Goal: Find specific page/section: Find specific page/section

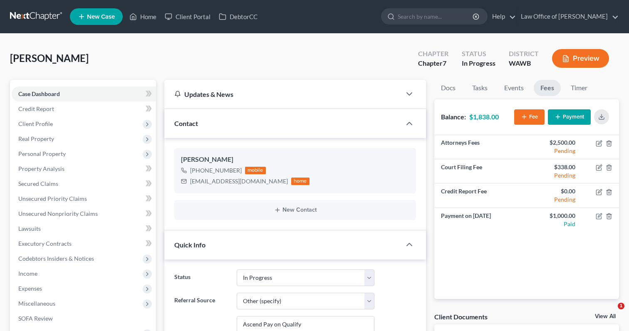
select select "4"
select select "6"
click at [455, 18] on input "search" at bounding box center [436, 16] width 76 height 15
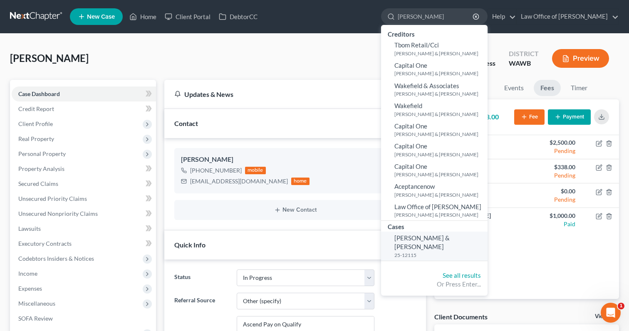
type input "[PERSON_NAME]"
click at [439, 241] on span "[PERSON_NAME] & [PERSON_NAME]" at bounding box center [422, 242] width 55 height 16
select select "6"
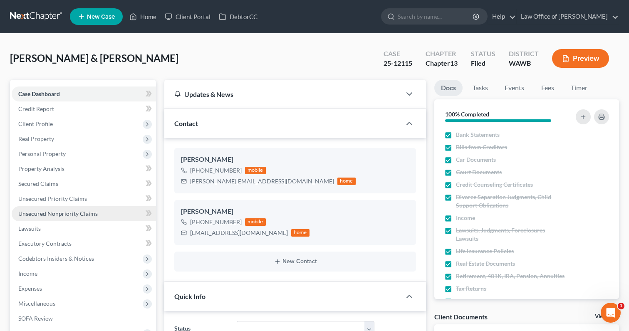
click at [99, 212] on link "Unsecured Nonpriority Claims" at bounding box center [84, 213] width 144 height 15
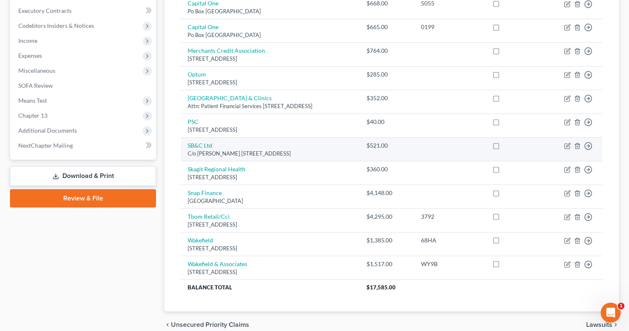
scroll to position [271, 0]
